Goal: Task Accomplishment & Management: Use online tool/utility

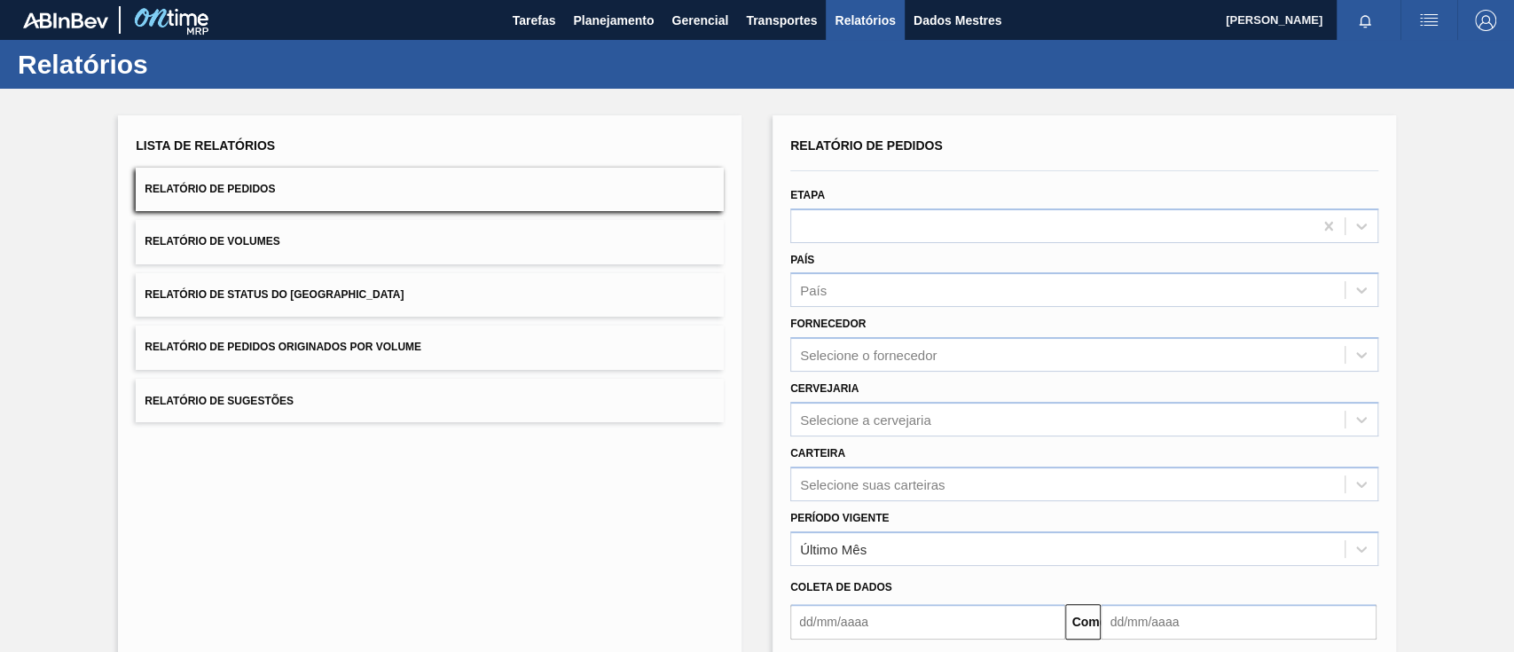
click at [319, 352] on button "Relatório de Pedidos Originados por Volume" at bounding box center [430, 346] width 588 height 43
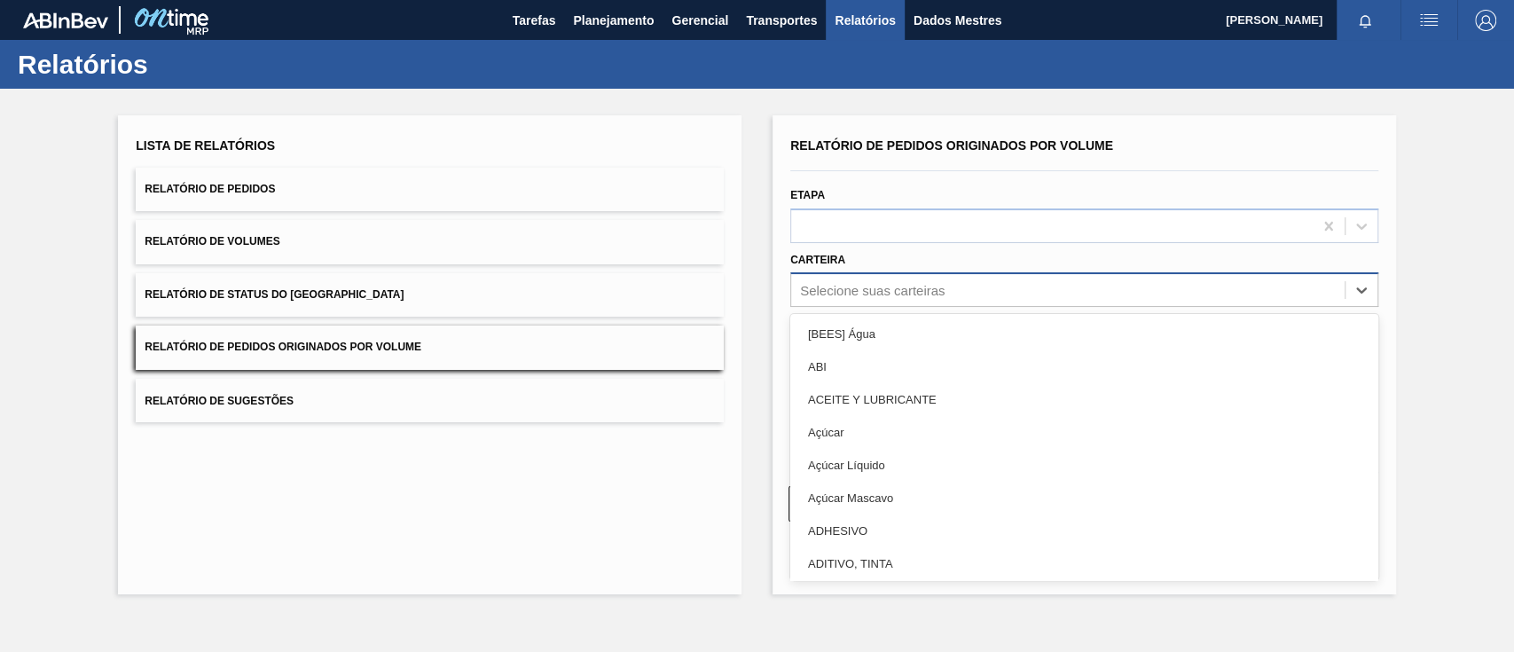
click at [886, 286] on font "Selecione suas carteiras" at bounding box center [872, 290] width 145 height 15
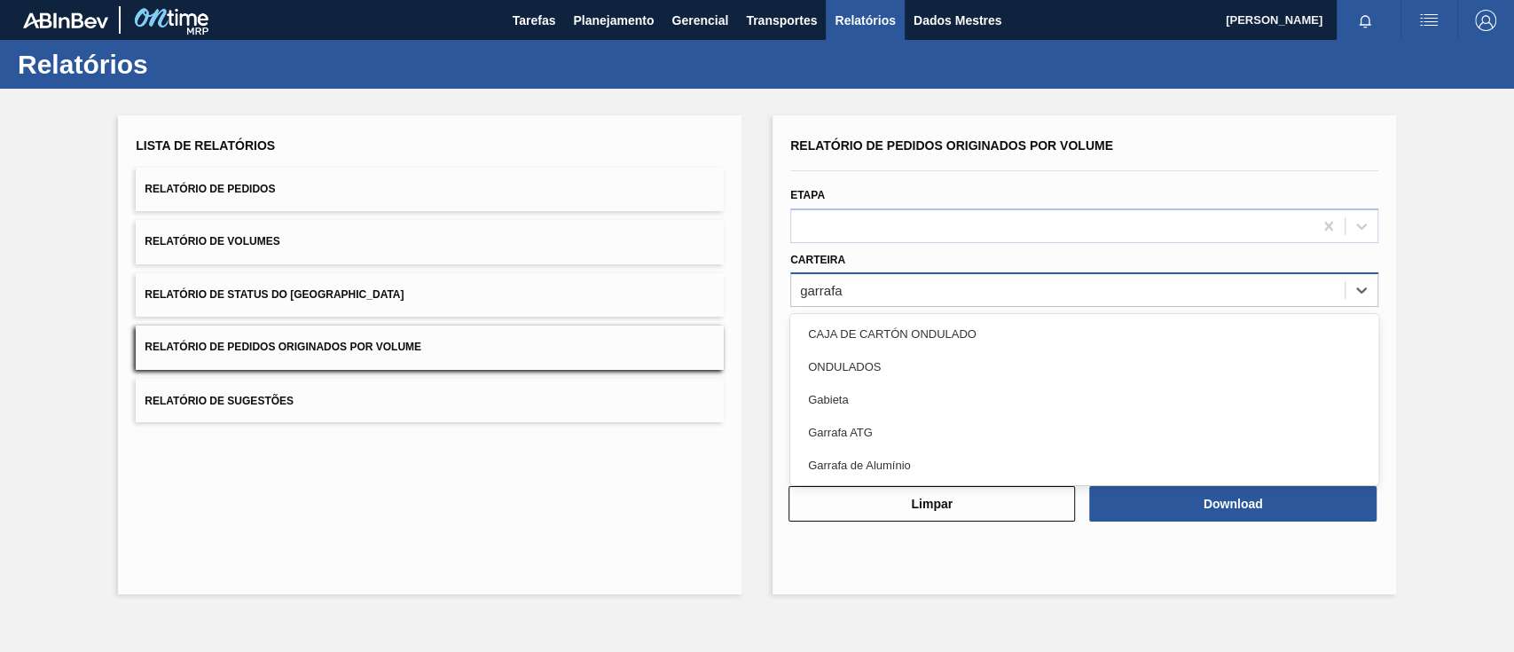
type input "garrafa d"
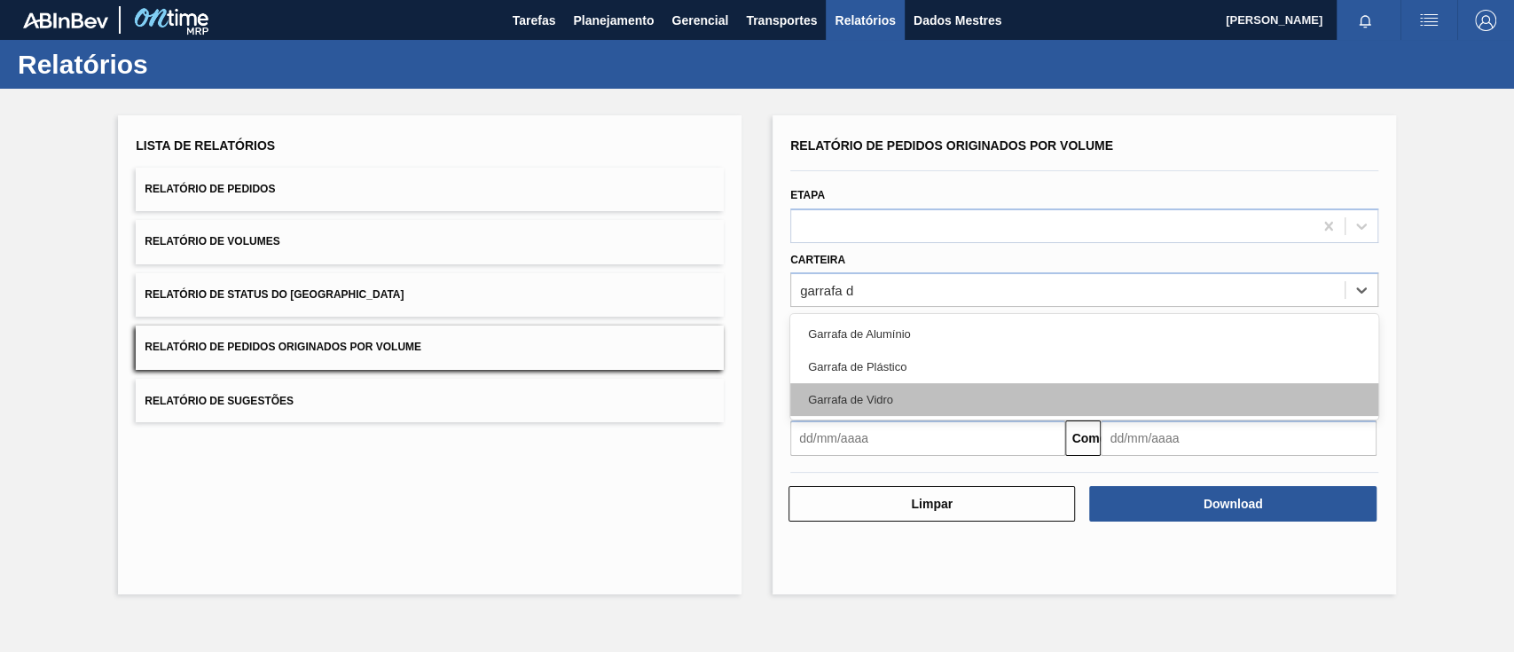
click at [841, 395] on font "Garrafa de Vidro" at bounding box center [850, 399] width 85 height 13
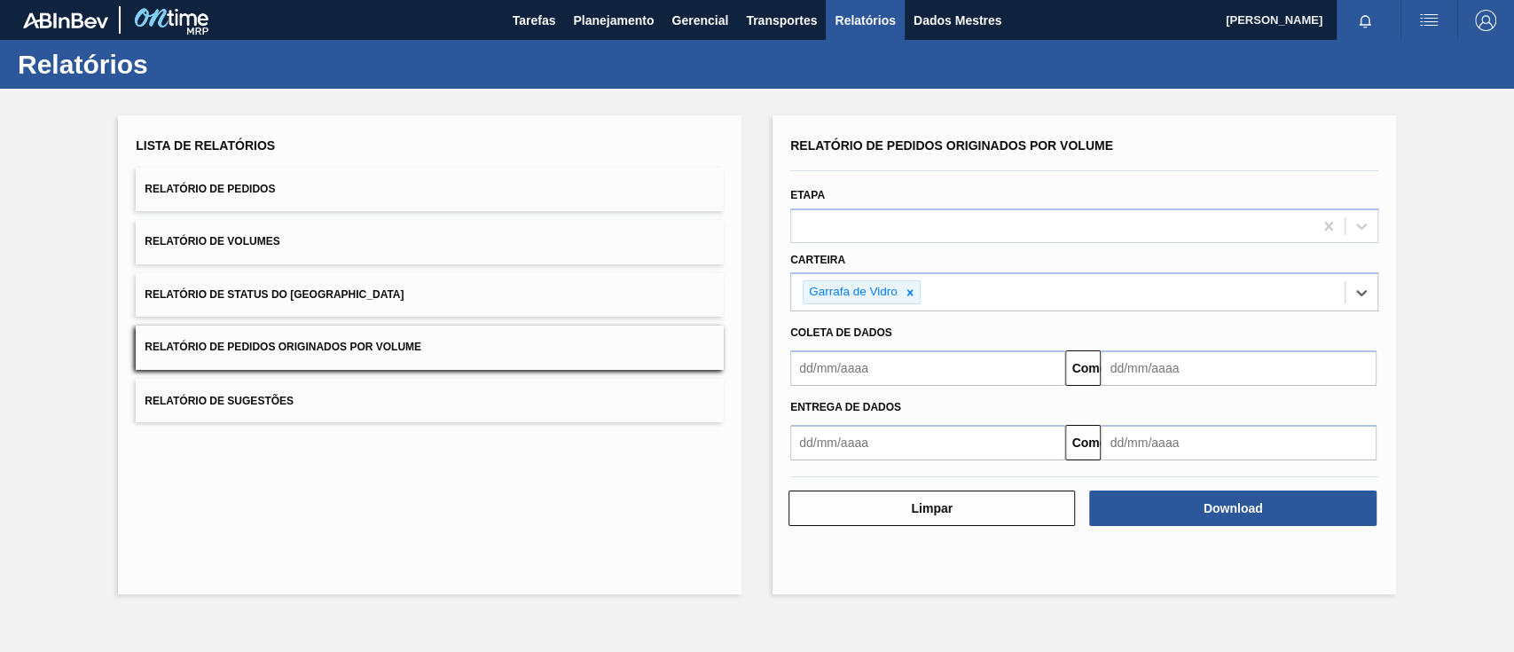
click at [864, 371] on input "text" at bounding box center [927, 367] width 275 height 35
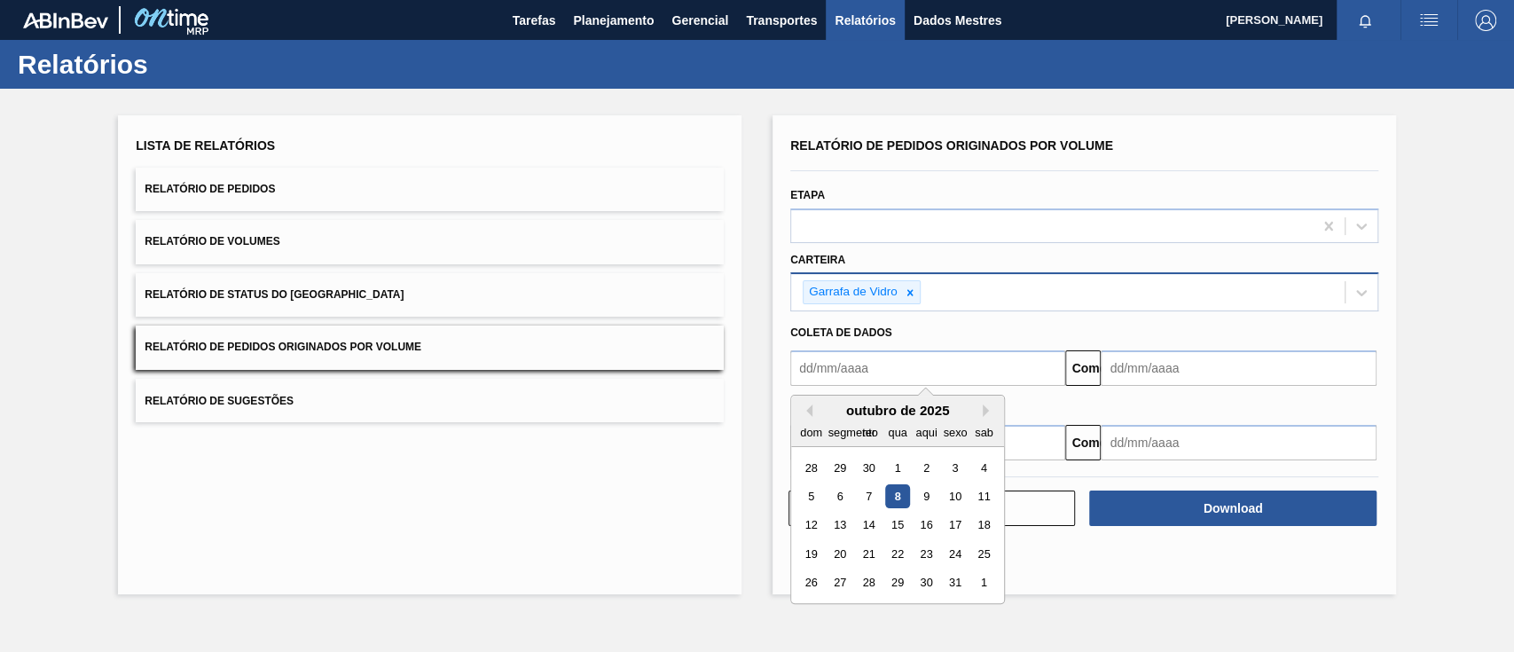
click at [885, 296] on font "Garrafa de Vidro" at bounding box center [853, 291] width 89 height 13
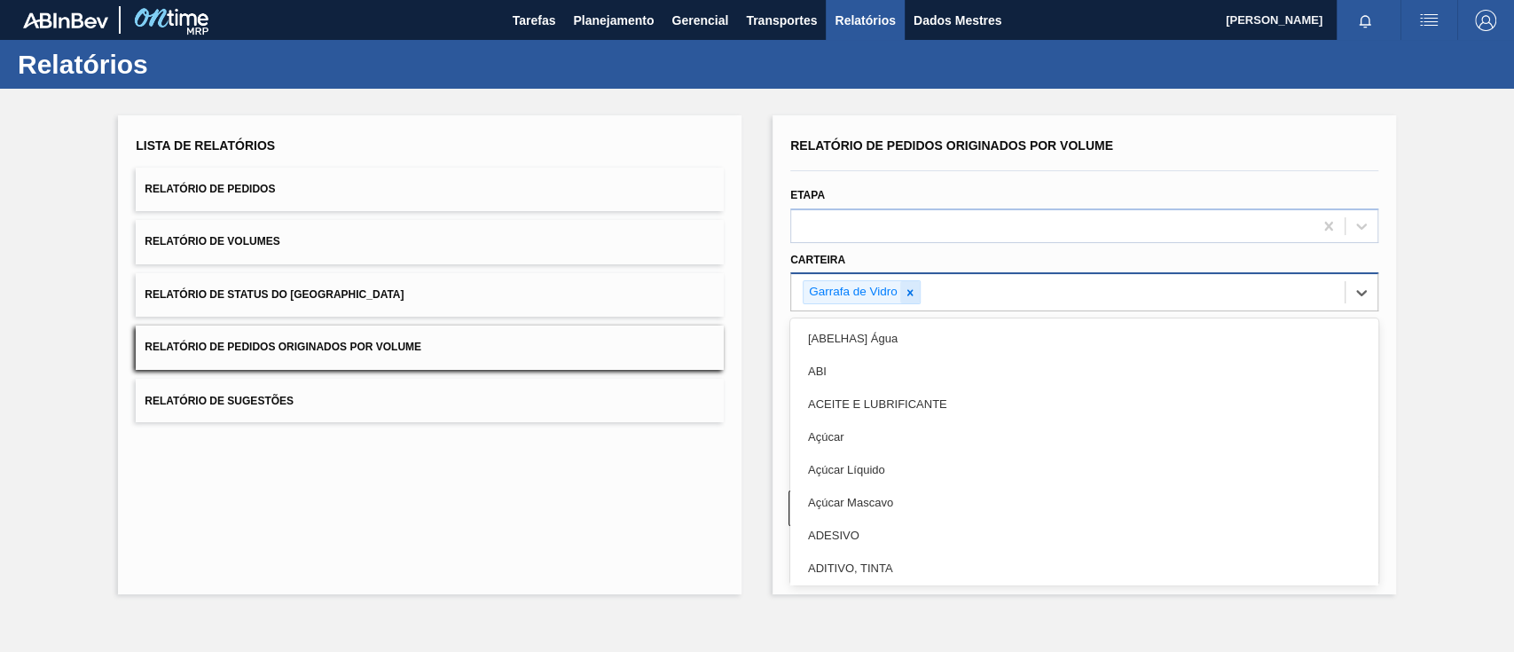
click at [917, 292] on div at bounding box center [910, 292] width 20 height 22
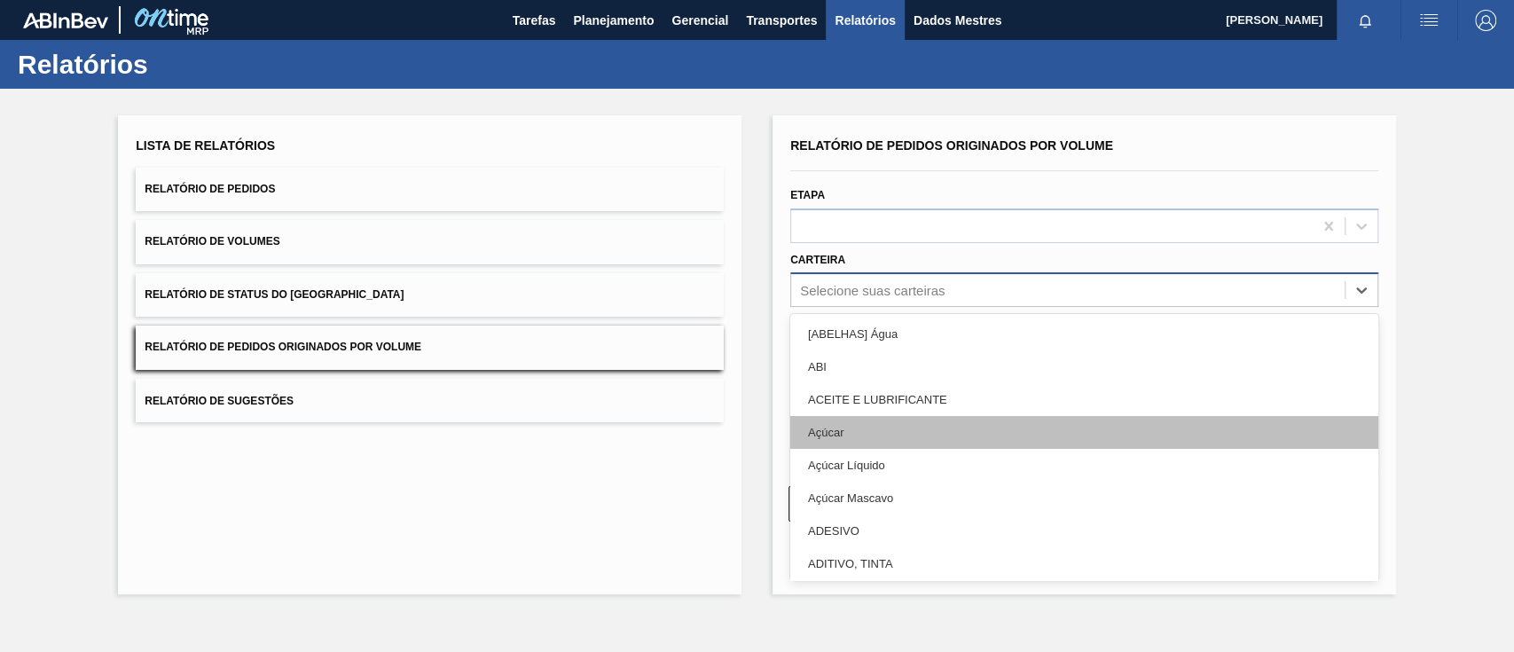
click at [855, 425] on div "Açúcar" at bounding box center [1084, 432] width 588 height 33
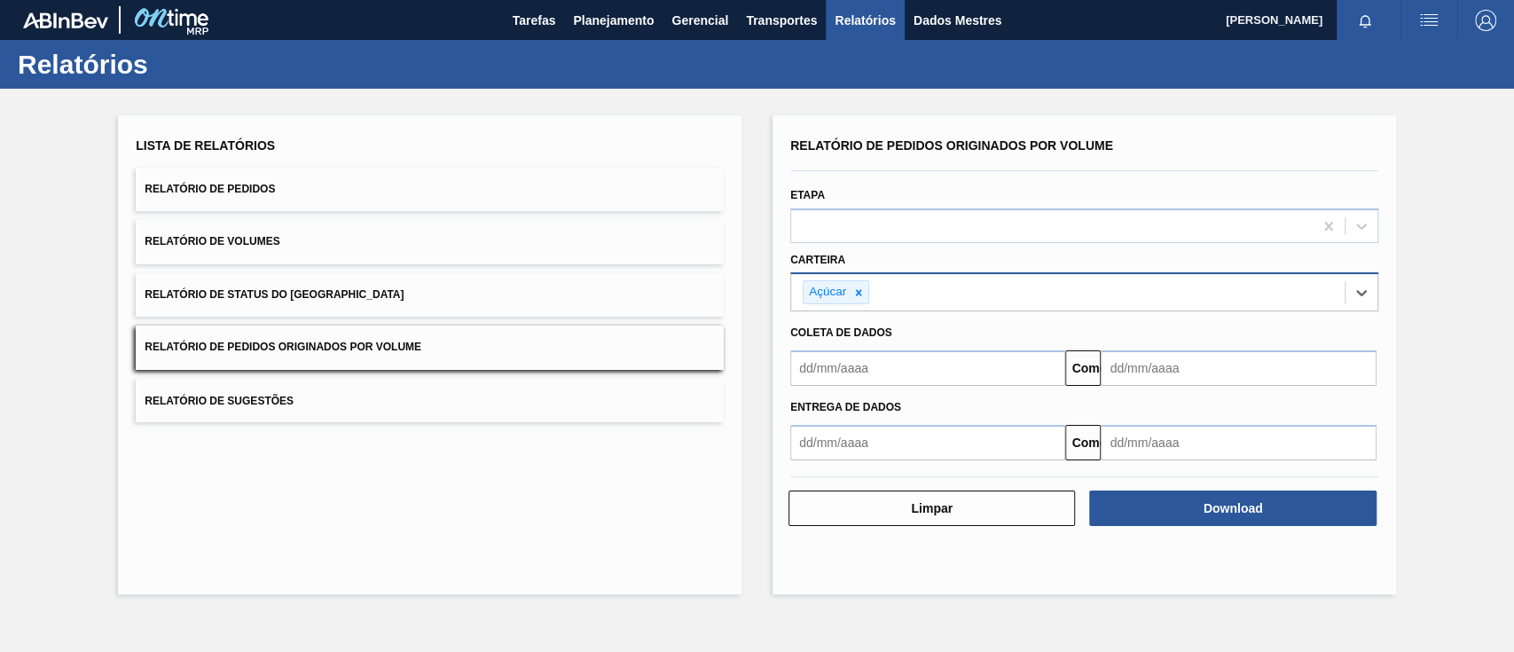
click at [851, 369] on input "text" at bounding box center [927, 367] width 275 height 35
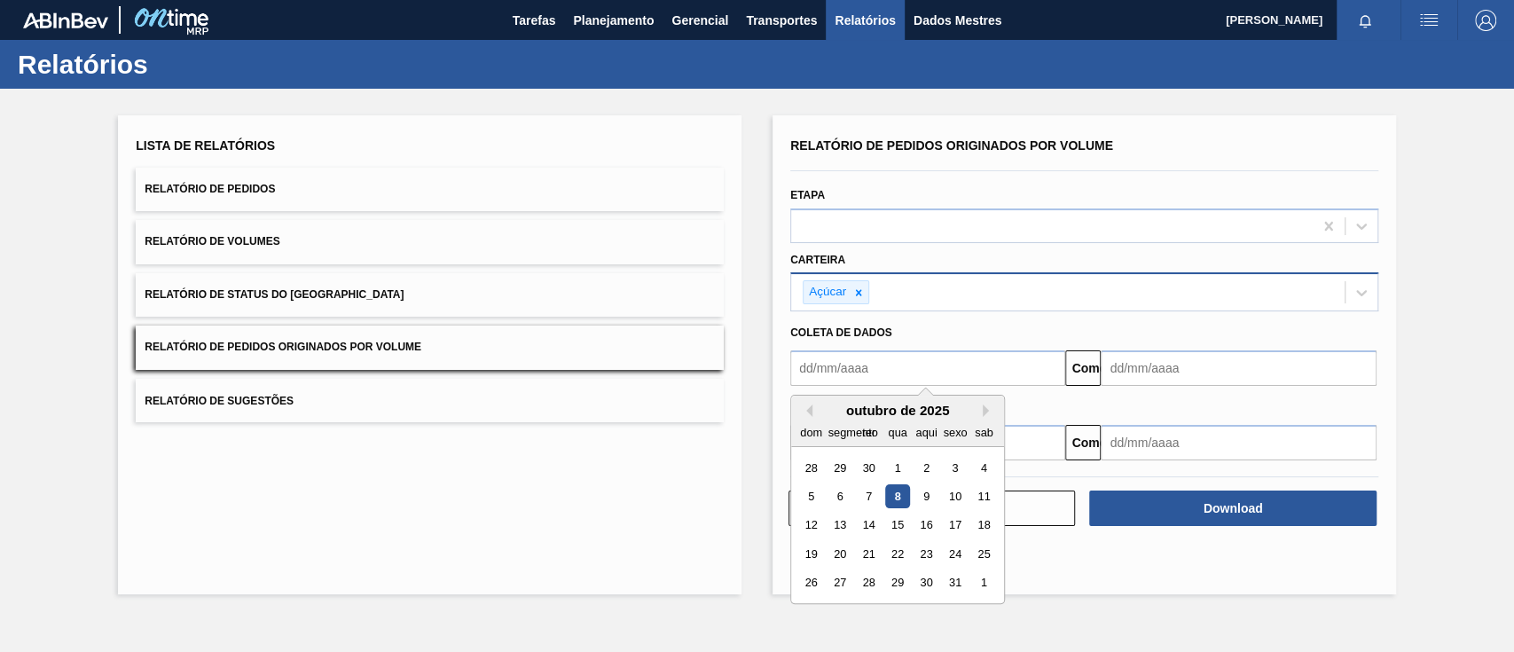
click at [896, 461] on font "1" at bounding box center [897, 467] width 6 height 13
type input "[DATE]"
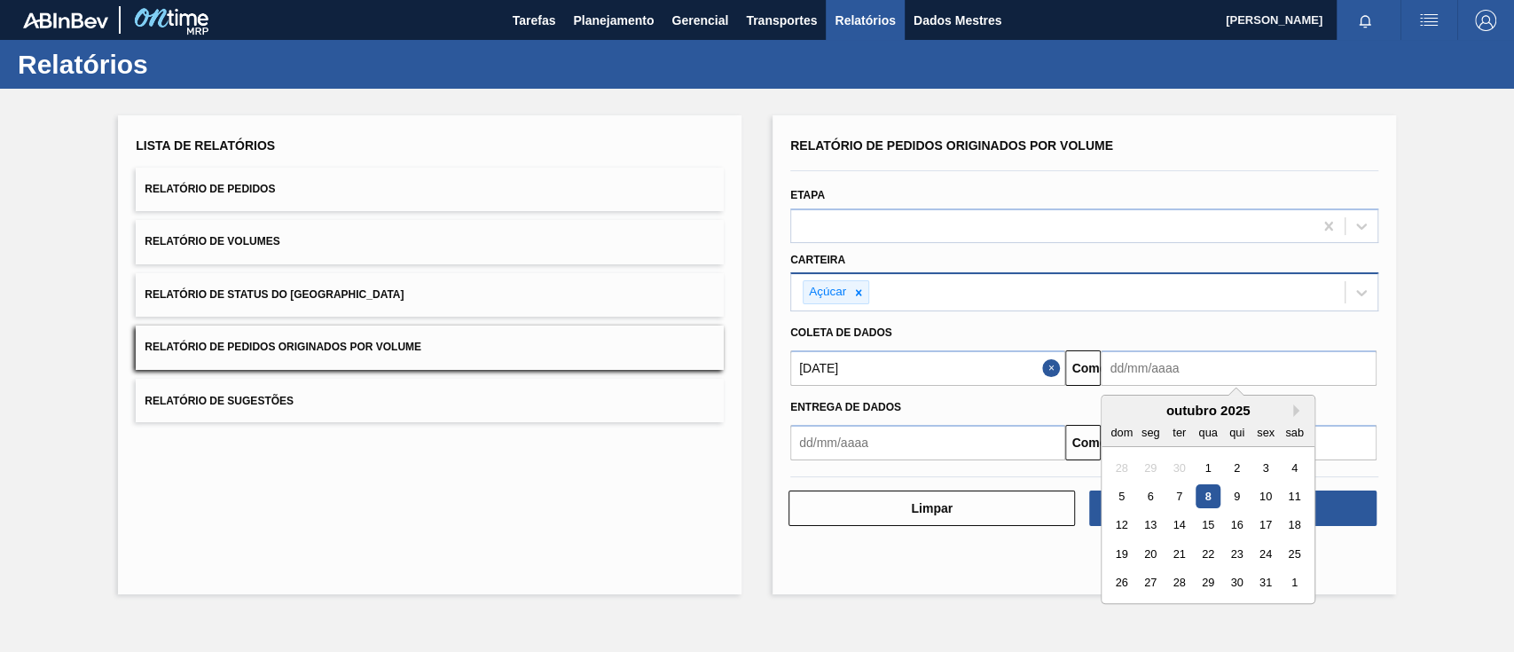
click at [1176, 364] on input "text" at bounding box center [1238, 367] width 275 height 35
click at [1299, 494] on font "11" at bounding box center [1295, 496] width 12 height 13
type input "[DATE]"
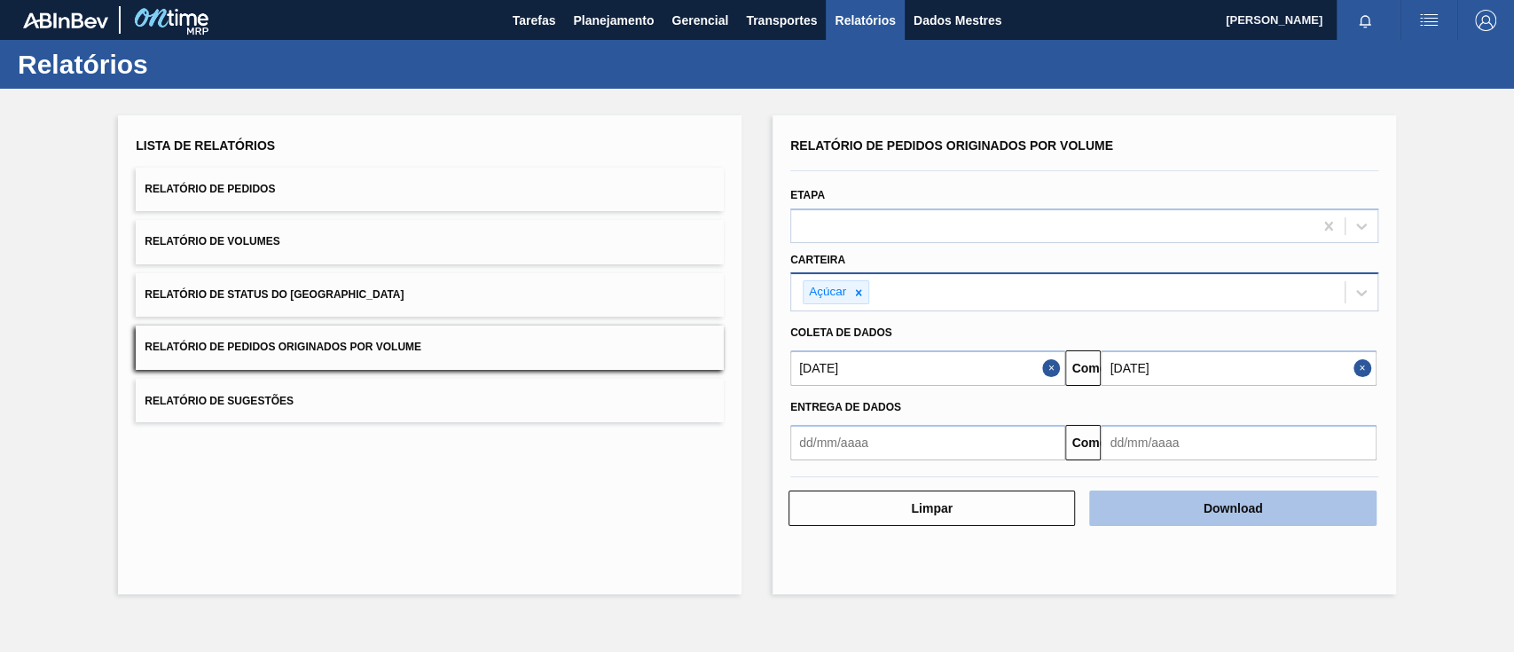
click at [1296, 507] on button "Download" at bounding box center [1232, 507] width 286 height 35
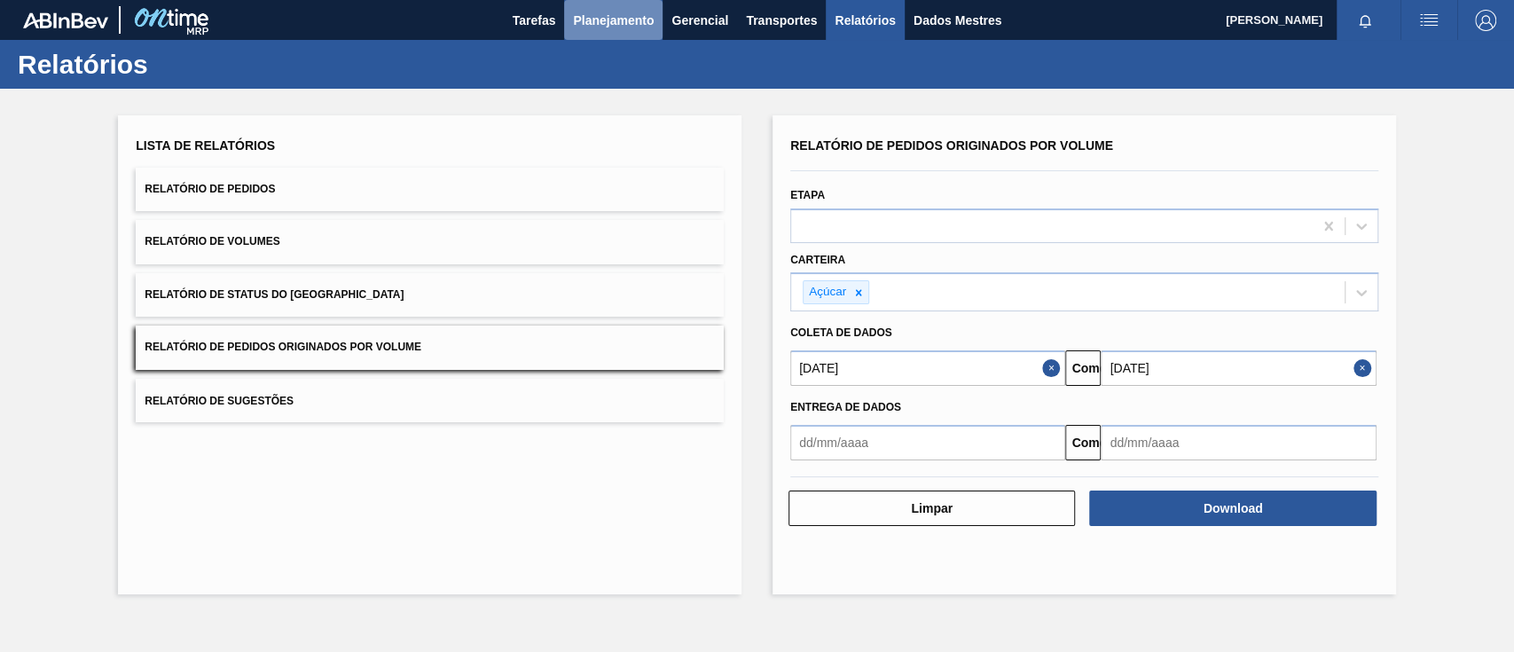
click at [586, 24] on font "Planejamento" at bounding box center [613, 20] width 81 height 14
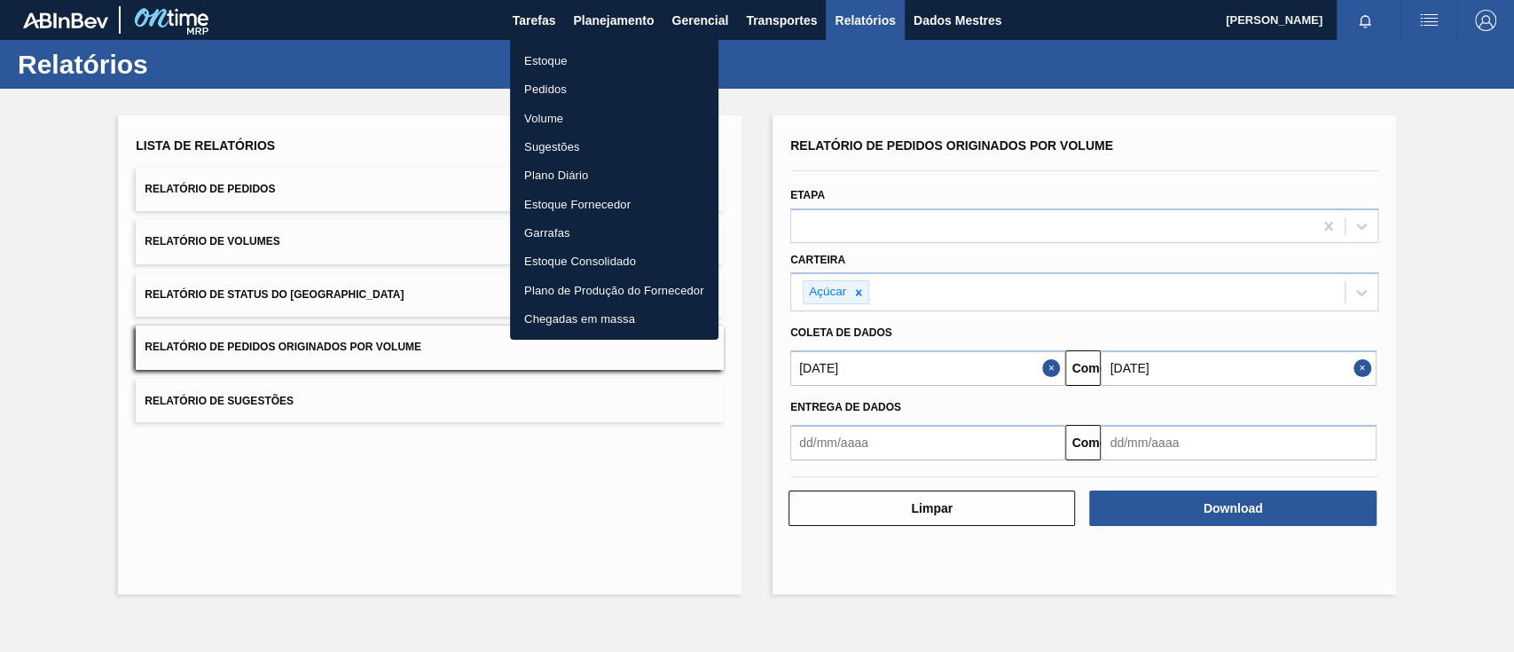
click at [560, 89] on font "Pedidos" at bounding box center [545, 88] width 43 height 13
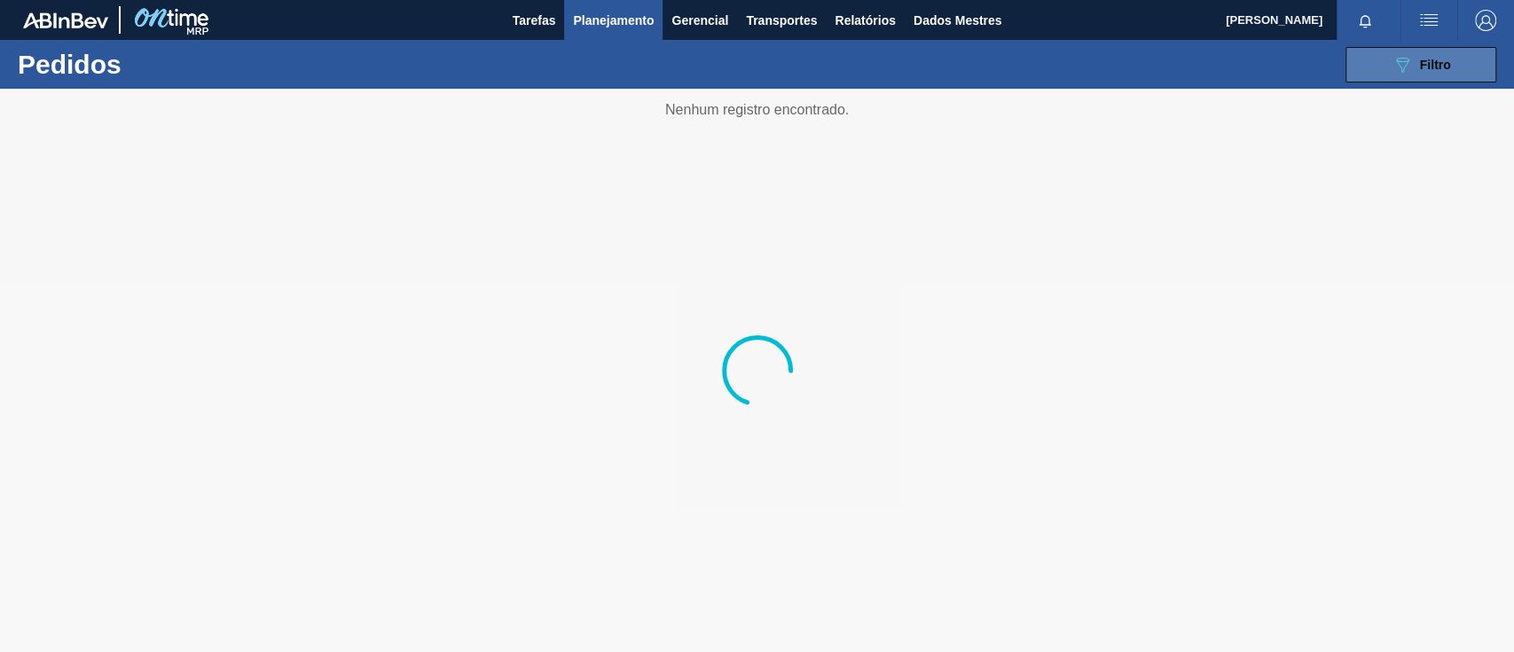
click at [1380, 63] on button "089F7B8B-B2A5-4AFE-B5C0-19BA573D28AC Filtro" at bounding box center [1420, 64] width 151 height 35
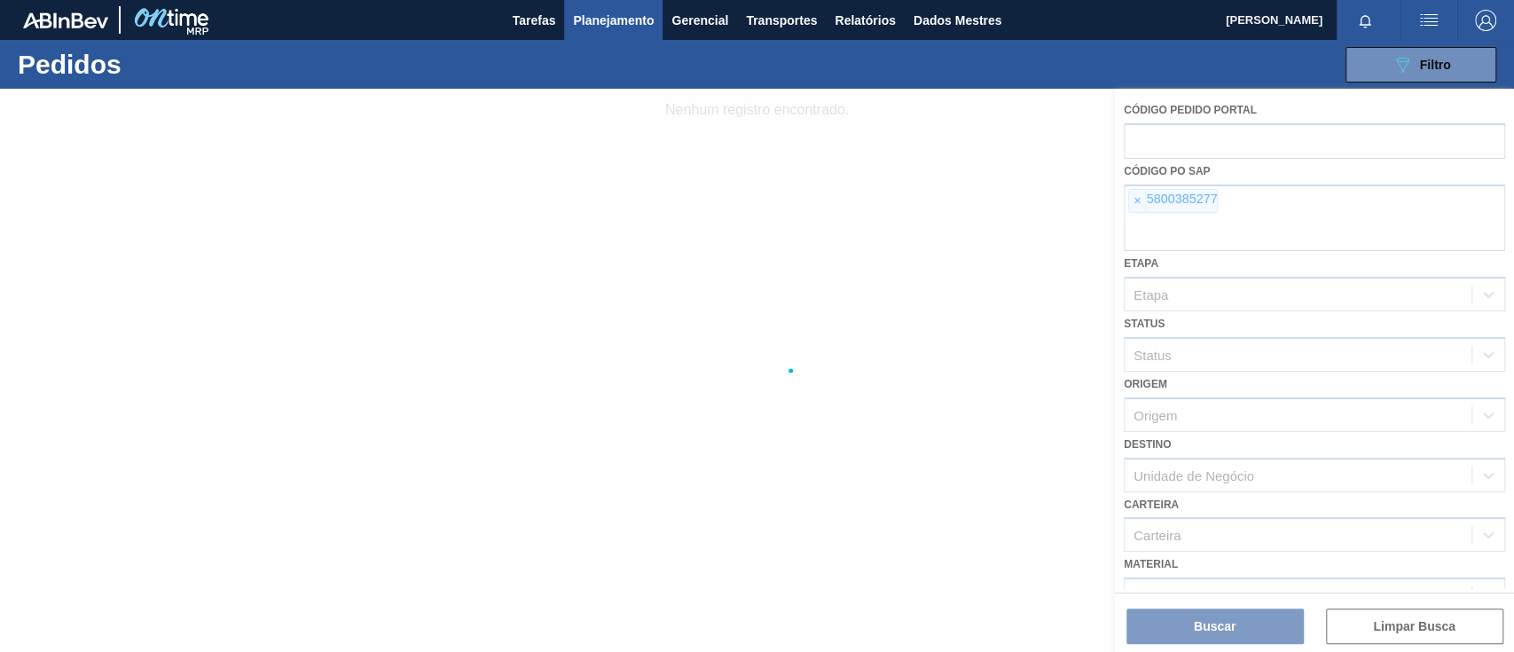
click at [1135, 200] on div at bounding box center [757, 370] width 1514 height 563
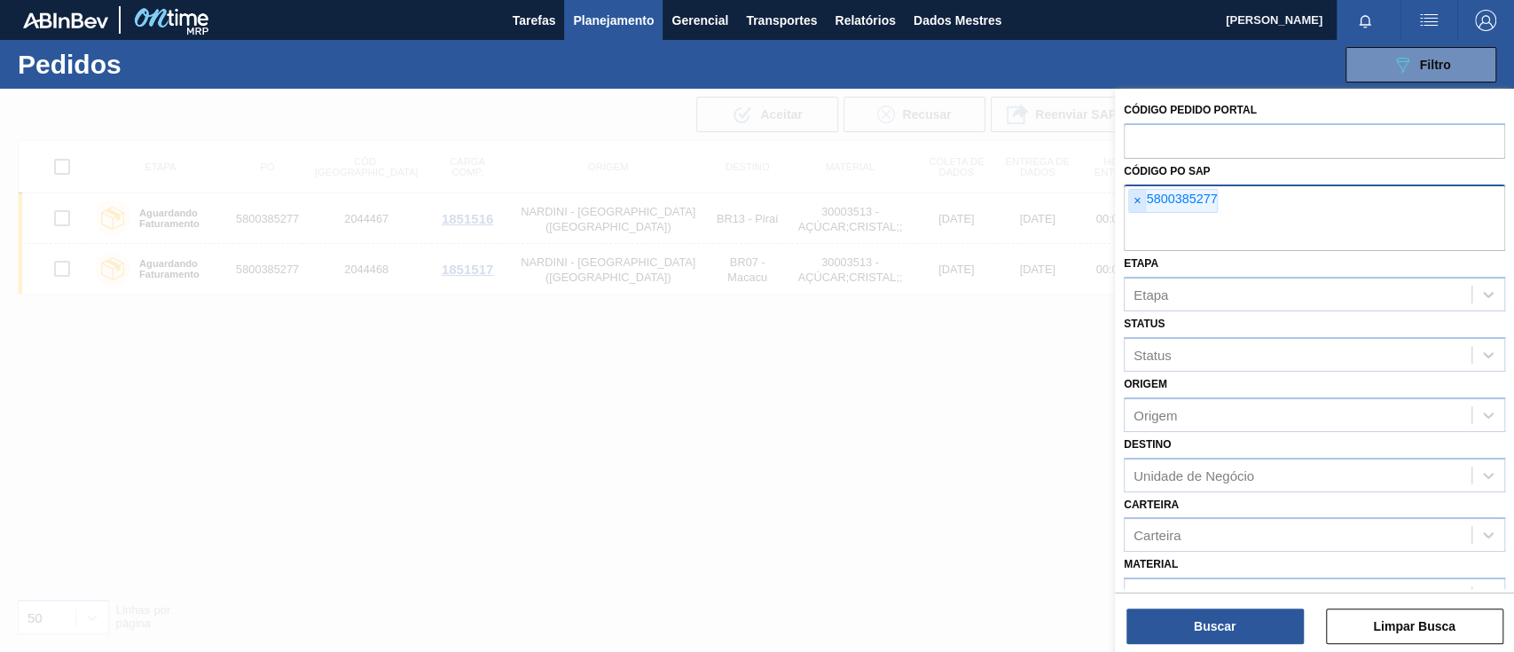
click at [1140, 201] on font "×" at bounding box center [1136, 200] width 7 height 14
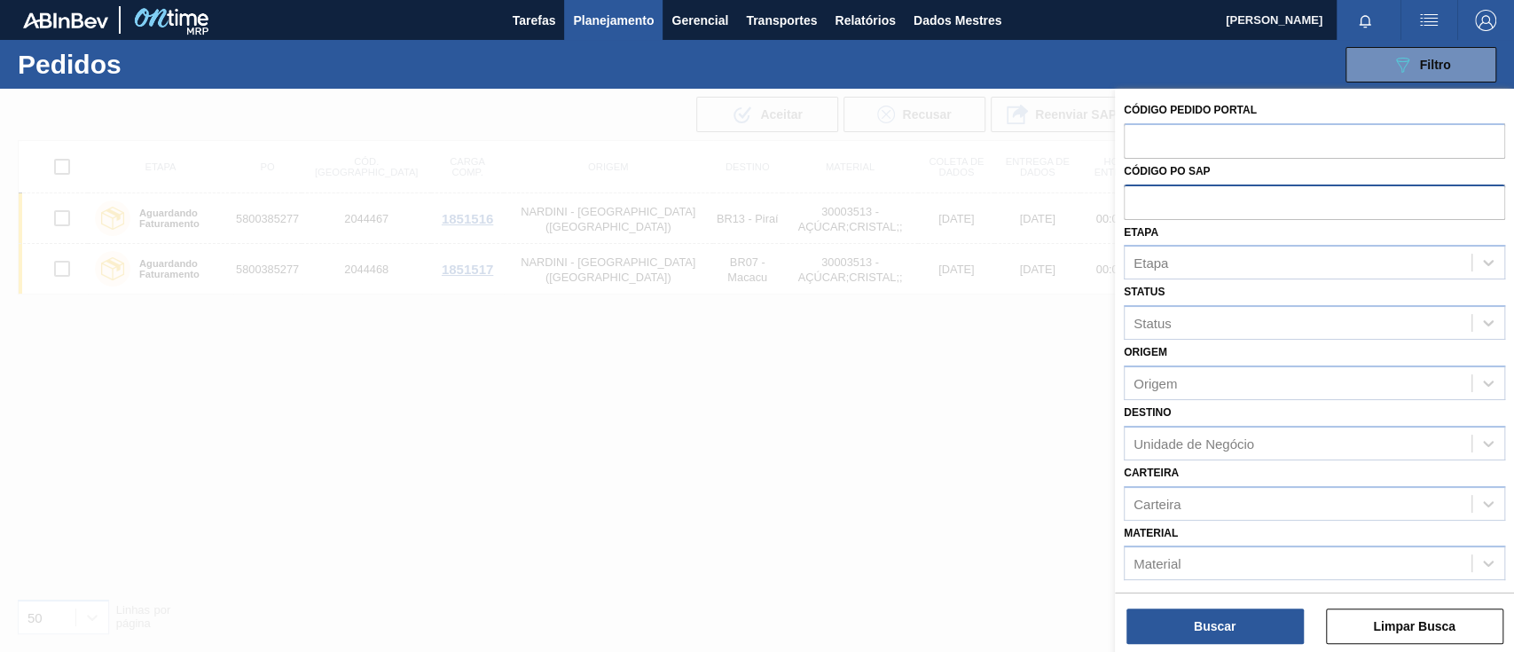
paste input "2300948"
drag, startPoint x: 1199, startPoint y: 205, endPoint x: 1078, endPoint y: 216, distance: 122.1
click at [1115, 216] on div "Código Pedido Portal Código PO SAP 2300948 Etapa Etapa Status Status Origem Ori…" at bounding box center [1314, 415] width 399 height 652
type input "2300948"
